Goal: Task Accomplishment & Management: Manage account settings

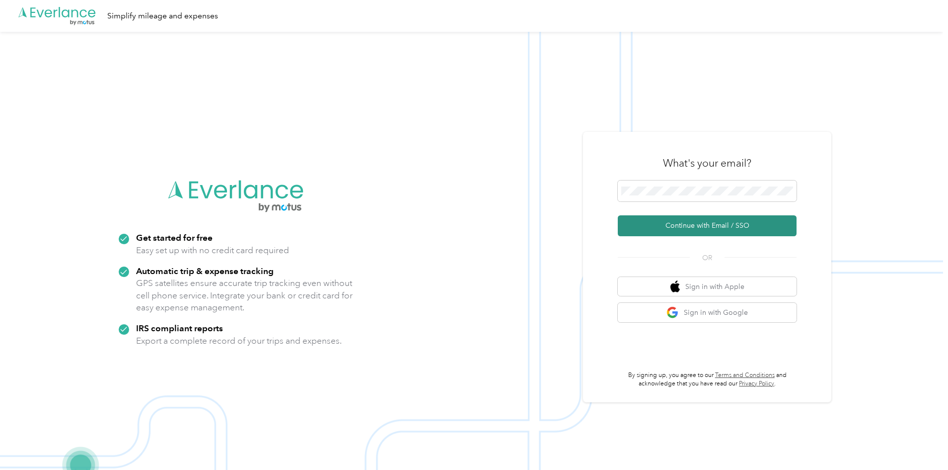
click at [659, 231] on button "Continue with Email / SSO" at bounding box center [707, 225] width 179 height 21
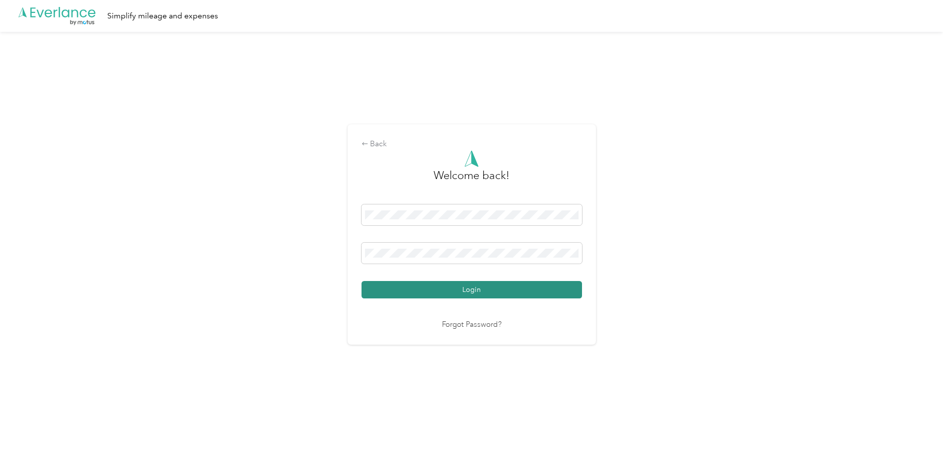
click at [523, 291] on button "Login" at bounding box center [472, 289] width 221 height 17
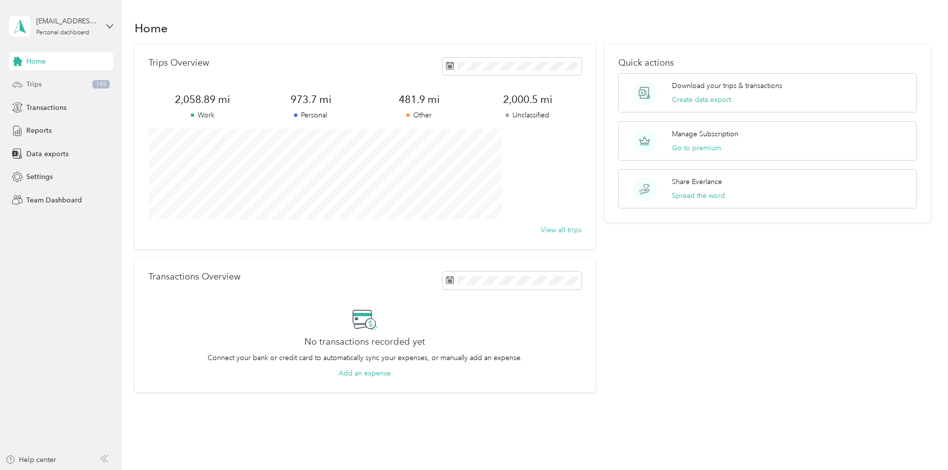
click at [52, 84] on div "Trips 145" at bounding box center [61, 85] width 104 height 18
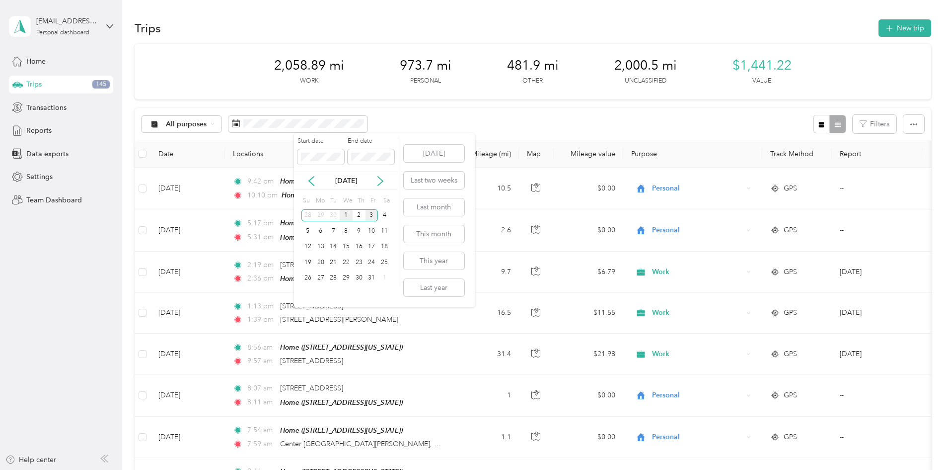
click at [344, 211] on div "1" at bounding box center [346, 215] width 13 height 12
click at [375, 216] on div "3" at bounding box center [372, 215] width 13 height 12
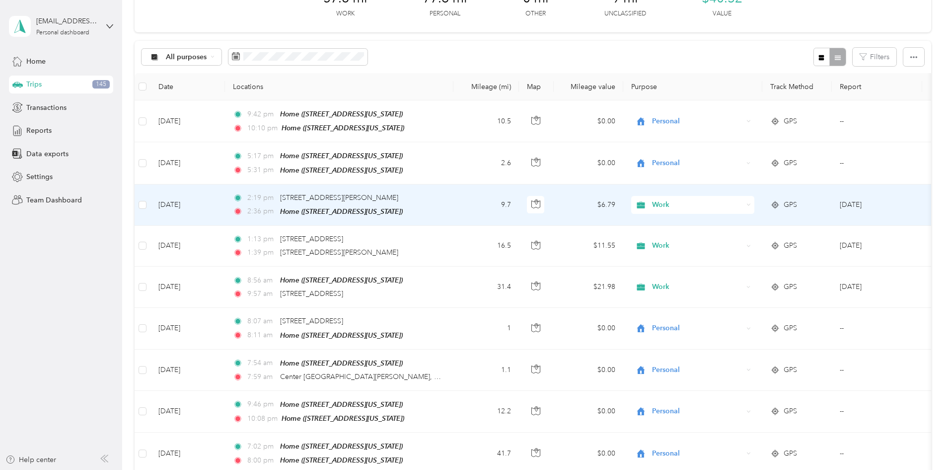
scroll to position [50, 0]
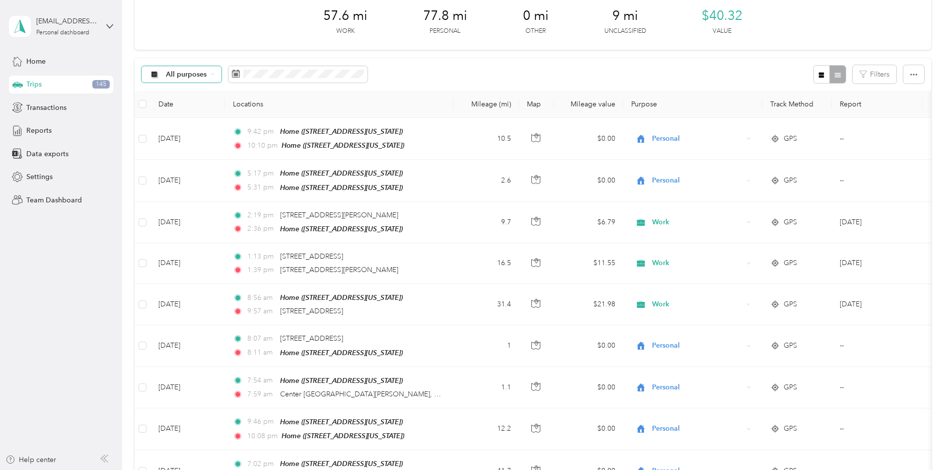
click at [207, 71] on span "All purposes" at bounding box center [186, 74] width 41 height 7
click at [229, 125] on span "Work" at bounding box center [248, 127] width 66 height 10
